Goal: Task Accomplishment & Management: Manage account settings

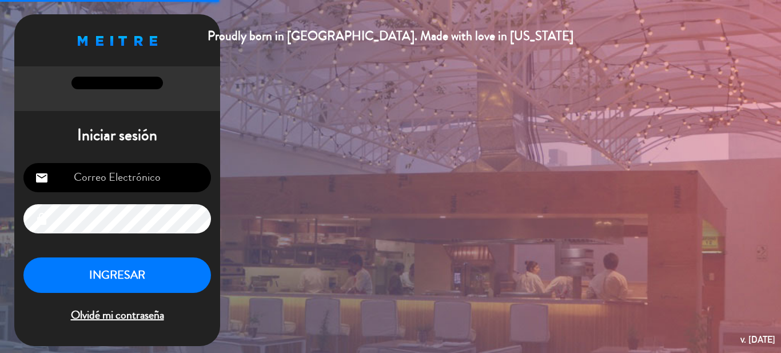
type input "[EMAIL_ADDRESS][DOMAIN_NAME]"
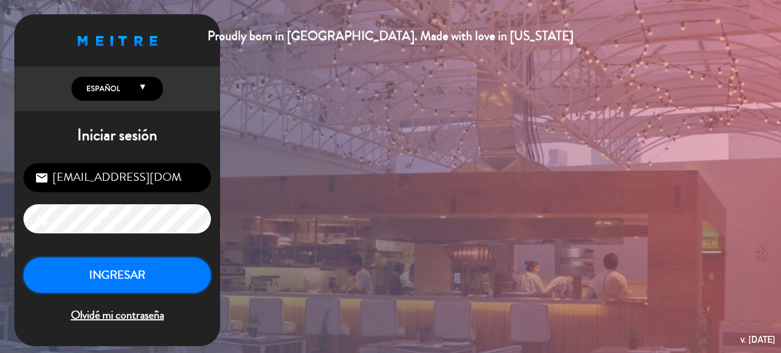
click at [154, 279] on button "INGRESAR" at bounding box center [116, 275] width 187 height 36
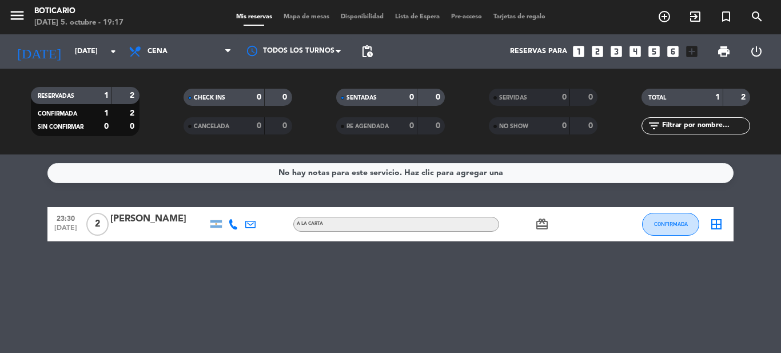
click at [393, 293] on div "No hay notas para este servicio. Haz clic para agregar una 23:30 [DATE] 2 [PERS…" at bounding box center [390, 253] width 781 height 198
click at [261, 265] on div "No hay notas para este servicio. Haz clic para agregar una 23:30 [DATE] 2 [PERS…" at bounding box center [390, 253] width 781 height 198
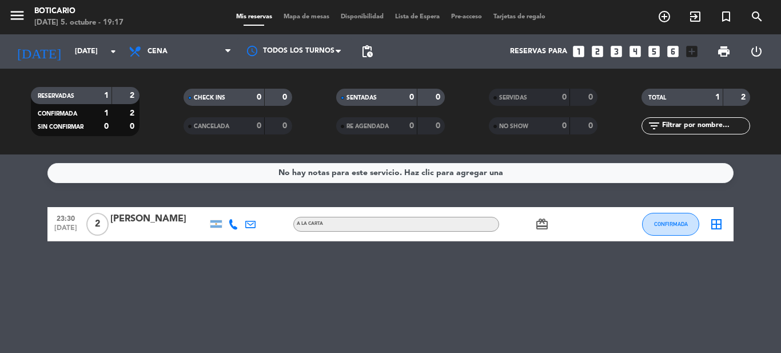
click at [261, 265] on div "No hay notas para este servicio. Haz clic para agregar una 23:30 [DATE] 2 [PERS…" at bounding box center [390, 253] width 781 height 198
click at [544, 225] on icon "card_giftcard" at bounding box center [542, 224] width 14 height 14
click at [530, 263] on div "No hay notas para este servicio. Haz clic para agregar una 23:30 [DATE] 2 [PERS…" at bounding box center [390, 253] width 781 height 198
